Goal: Book appointment/travel/reservation

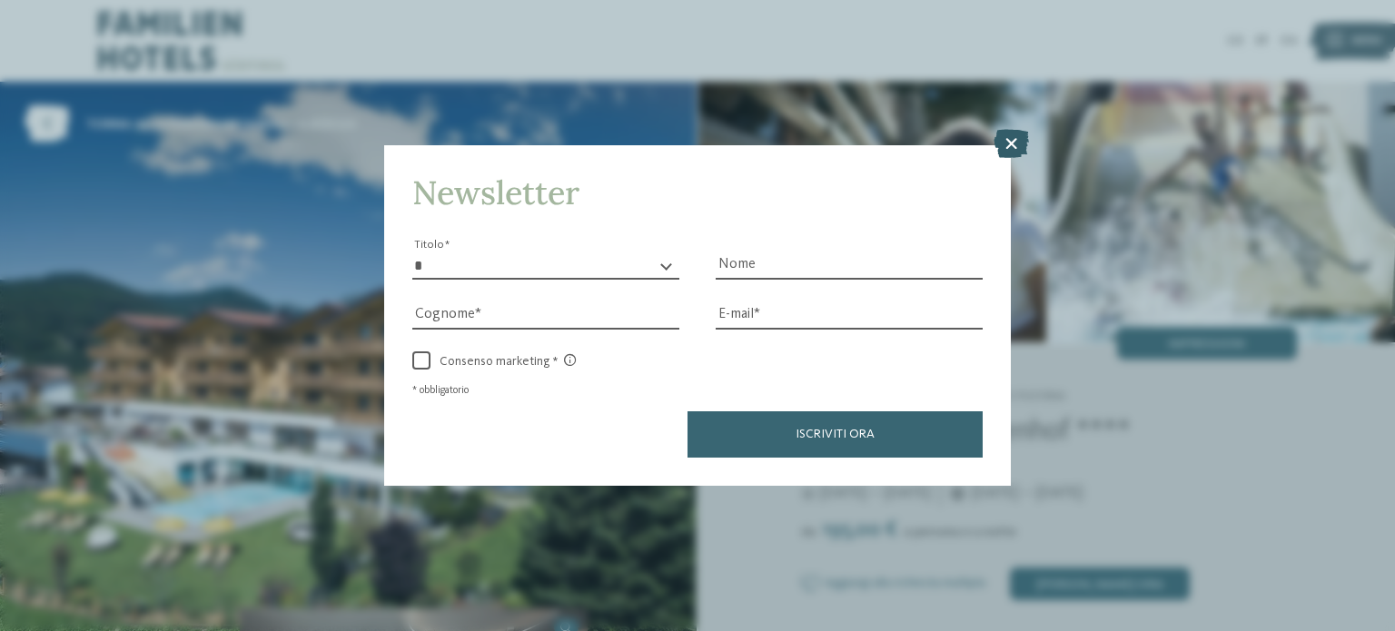
click at [1004, 141] on icon at bounding box center [1011, 143] width 35 height 29
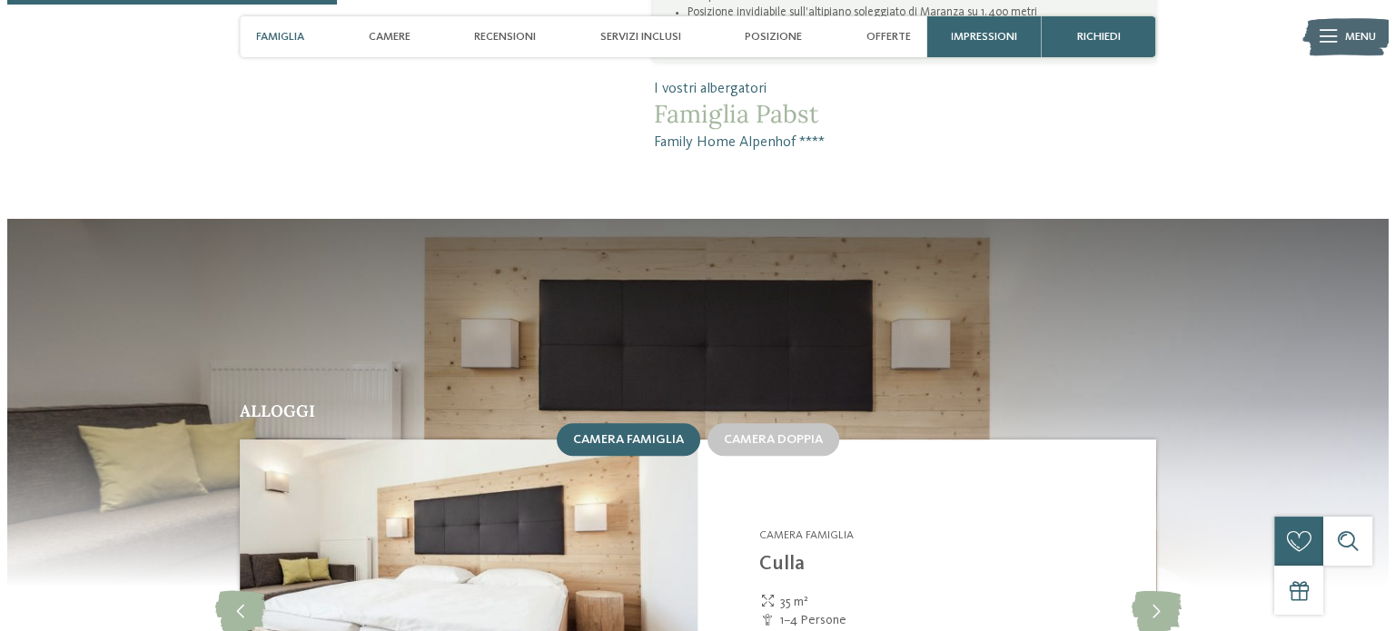
scroll to position [1362, 0]
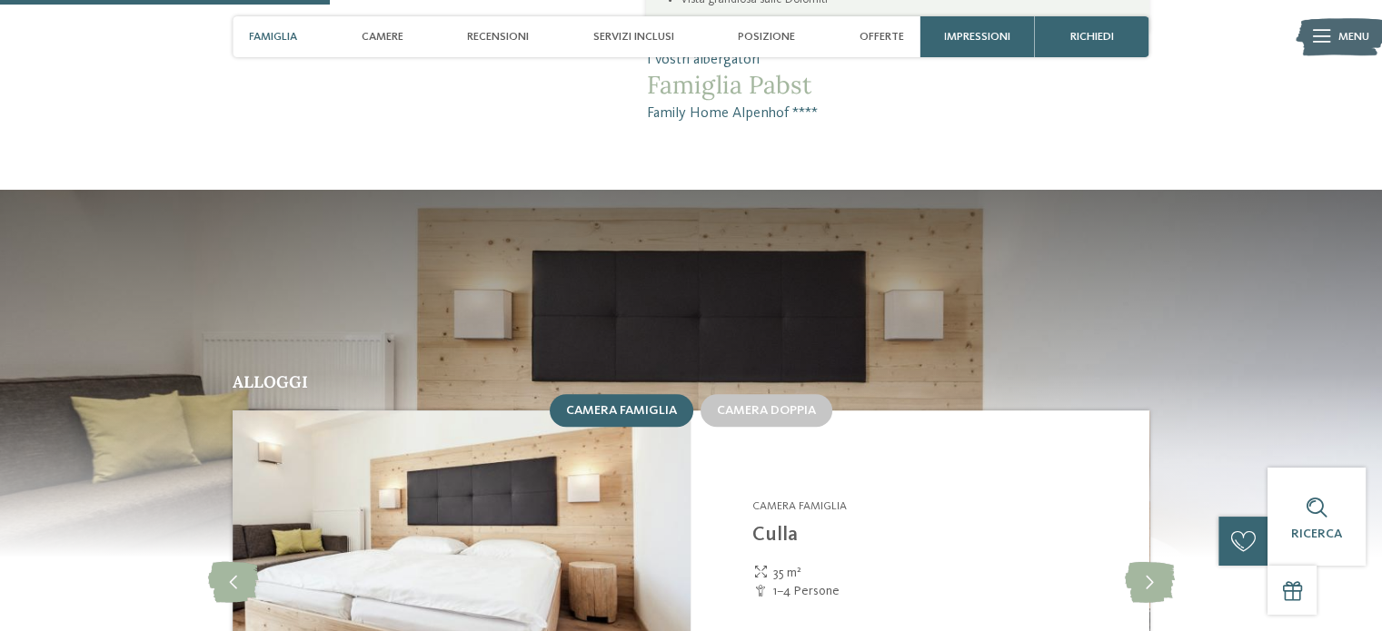
click at [1344, 42] on span "Menu" at bounding box center [1353, 37] width 31 height 16
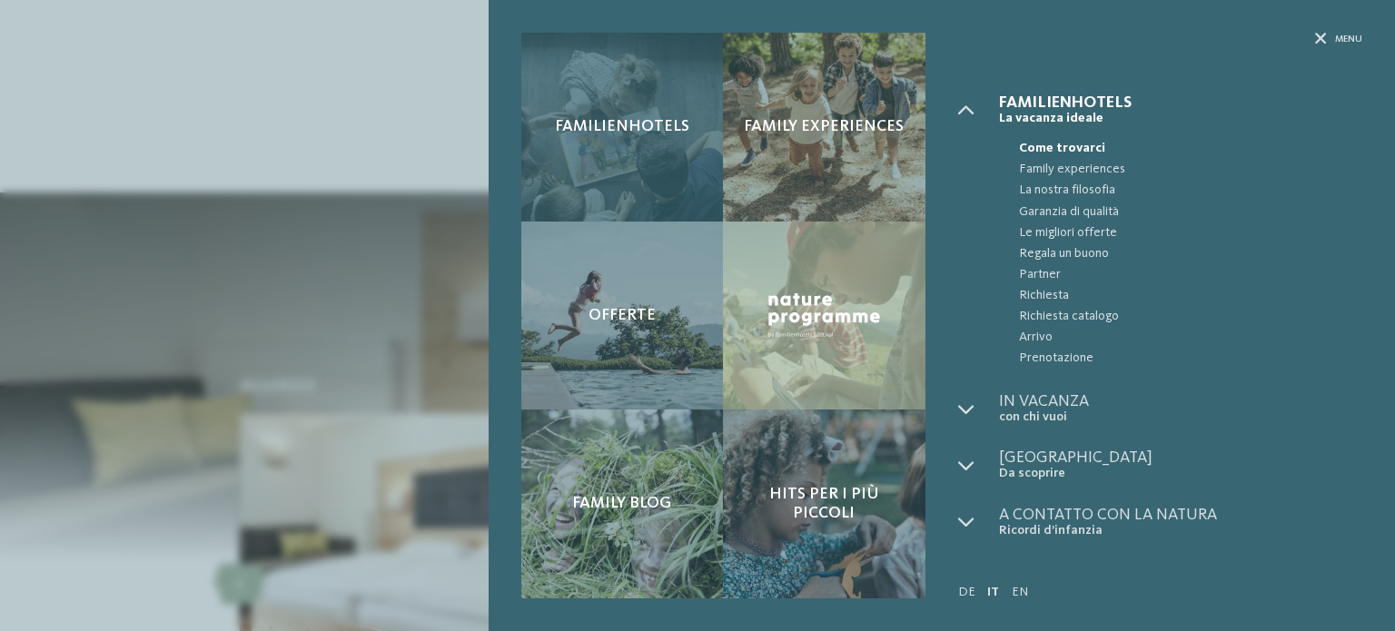
click at [681, 126] on span "Familienhotels" at bounding box center [622, 127] width 134 height 20
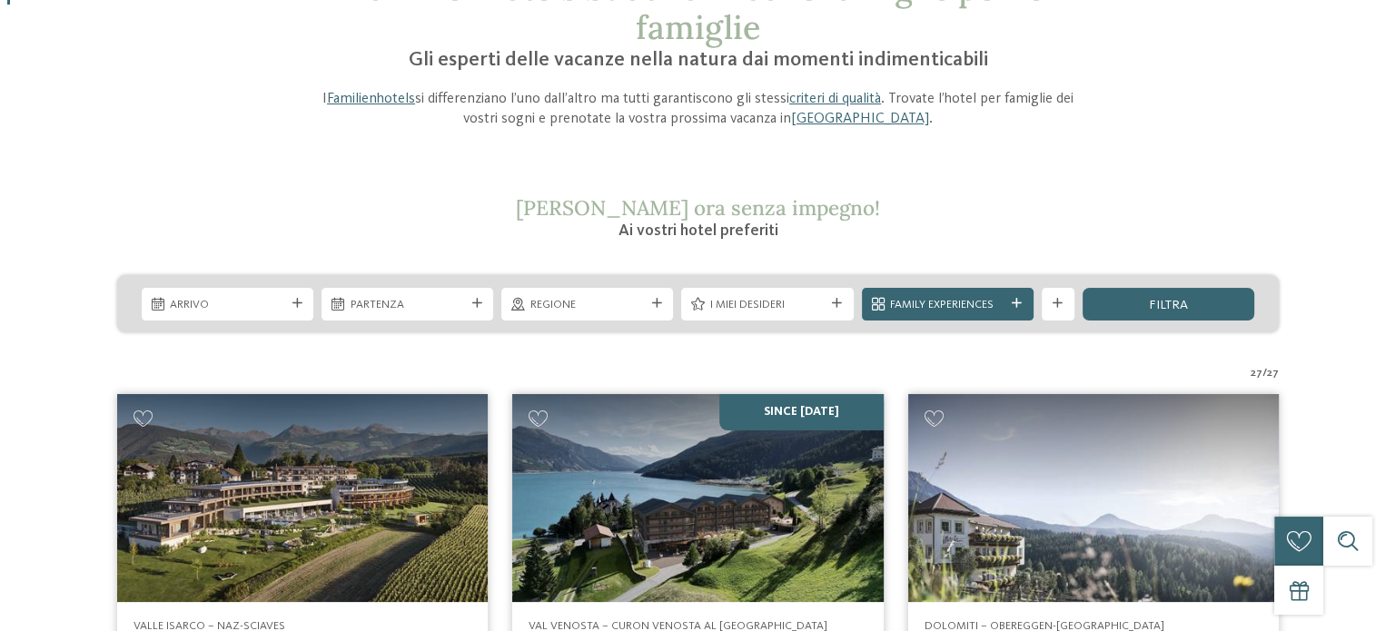
scroll to position [272, 0]
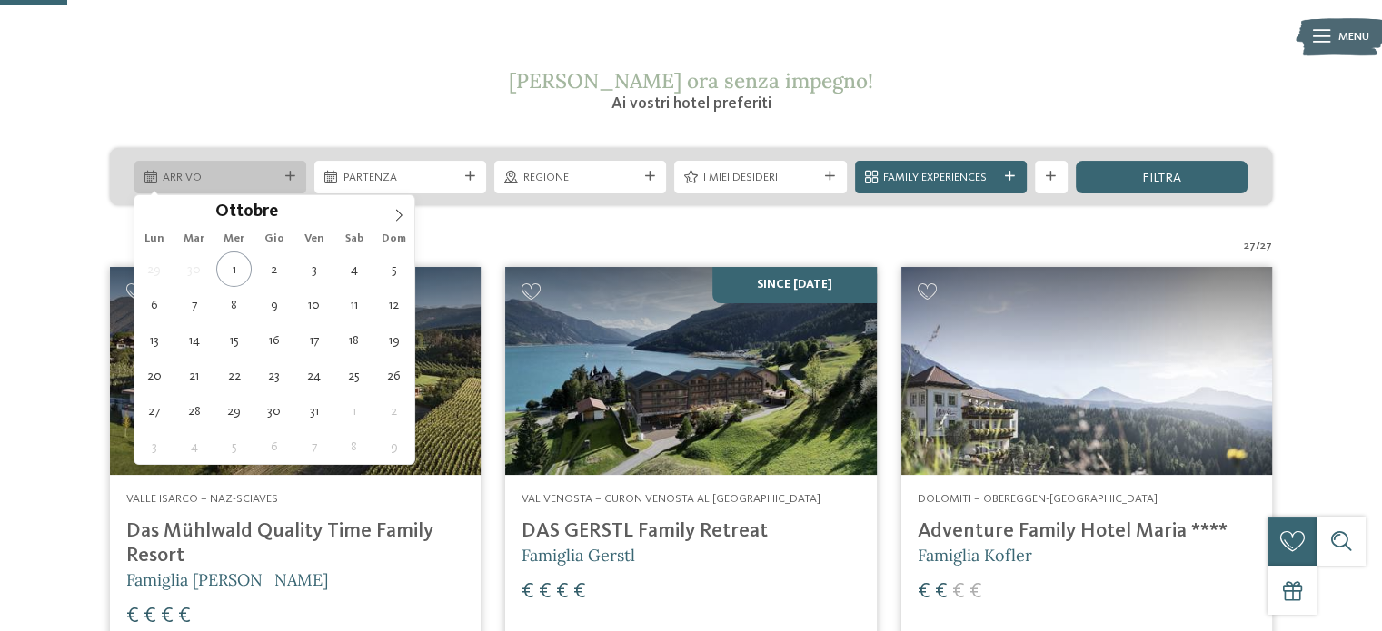
click at [291, 181] on icon at bounding box center [290, 177] width 10 height 10
click at [393, 210] on icon at bounding box center [398, 215] width 13 height 13
type div "27.12.2025"
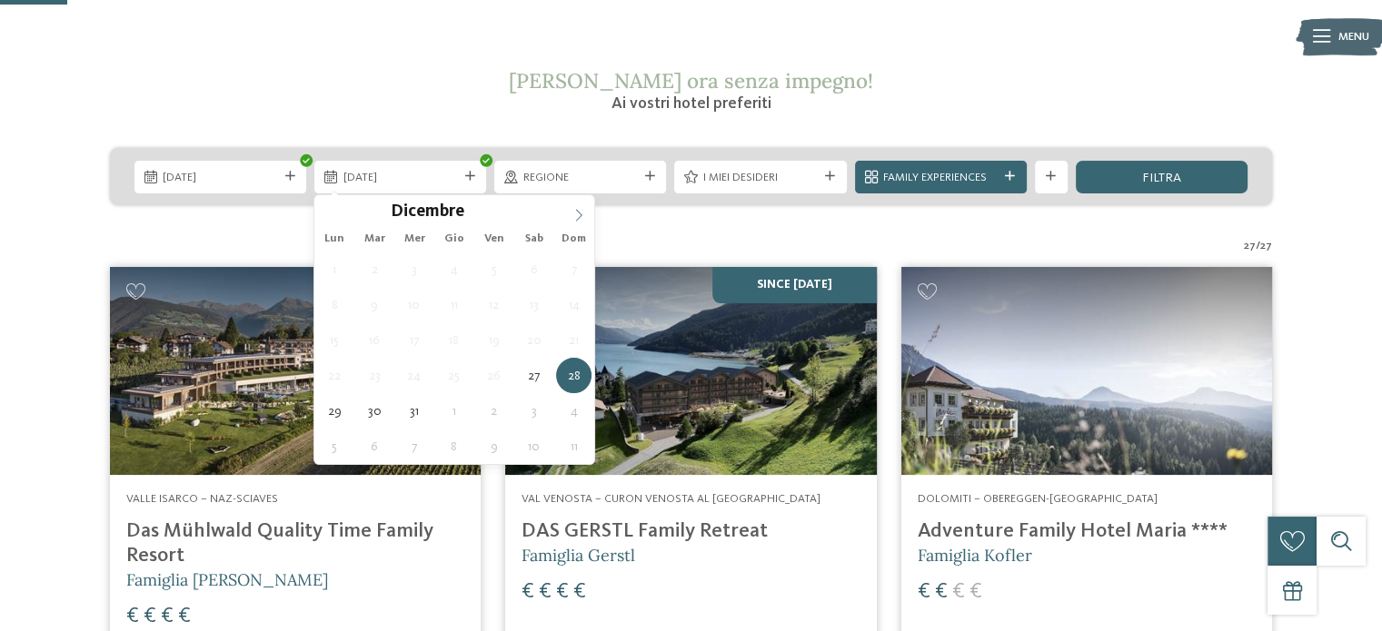
type input "****"
click at [578, 218] on icon at bounding box center [579, 216] width 6 height 12
type div "03.01.2026"
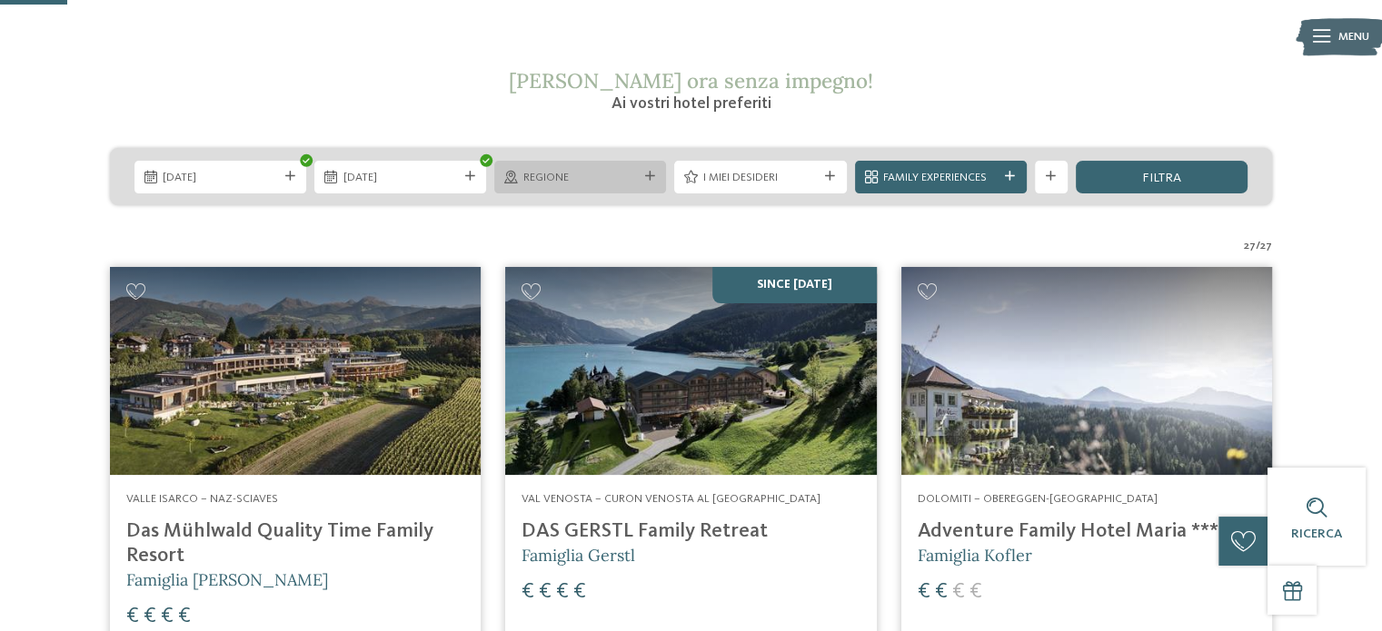
click at [658, 180] on div at bounding box center [649, 177] width 16 height 10
